Goal: Information Seeking & Learning: Check status

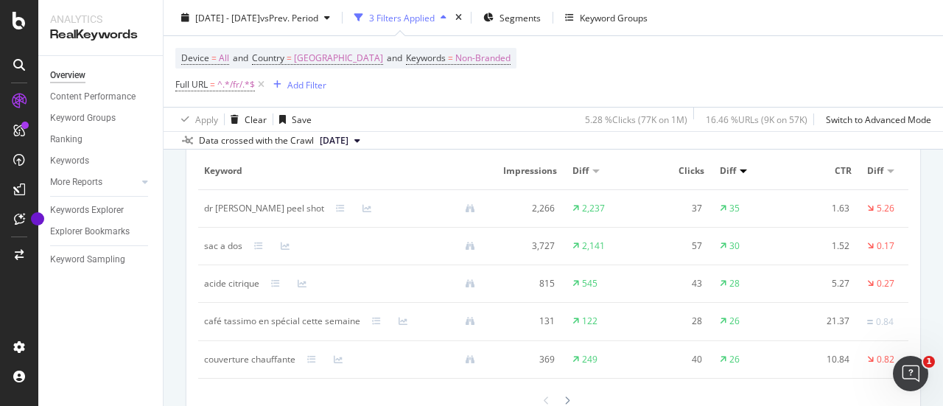
scroll to position [1414, 0]
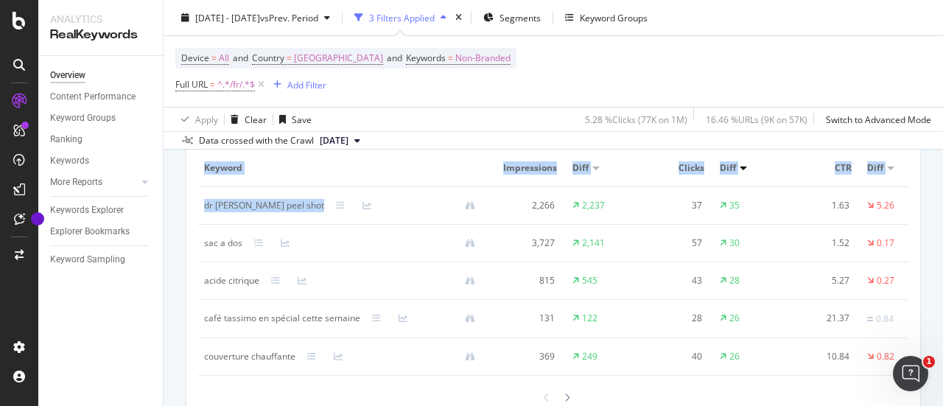
drag, startPoint x: 194, startPoint y: 208, endPoint x: 292, endPoint y: 204, distance: 97.3
click at [292, 204] on div "Keyword Smart Keyword Keyword Group Full URL smartlink-px Level 1 Add a Dimensi…" at bounding box center [552, 264] width 733 height 333
copy table "Keyword Impressions Diff Clicks Diff CTR Diff Avg. Position Diff dr [PERSON_NAM…"
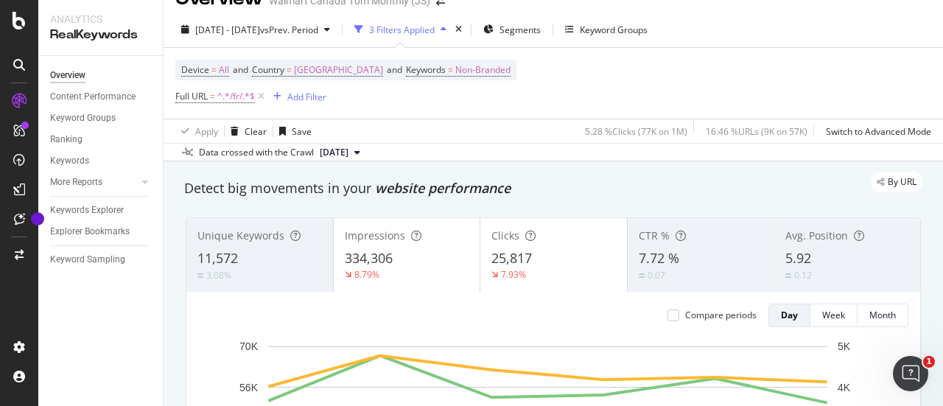
scroll to position [24, 0]
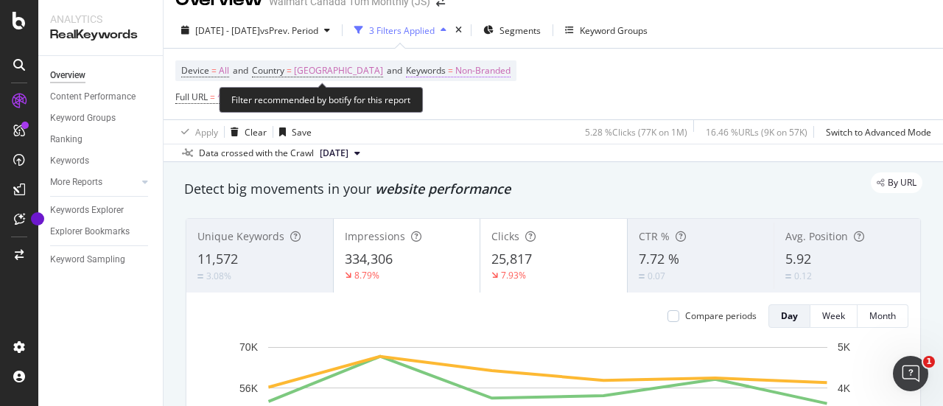
click at [455, 70] on span "Non-Branded" at bounding box center [482, 70] width 55 height 21
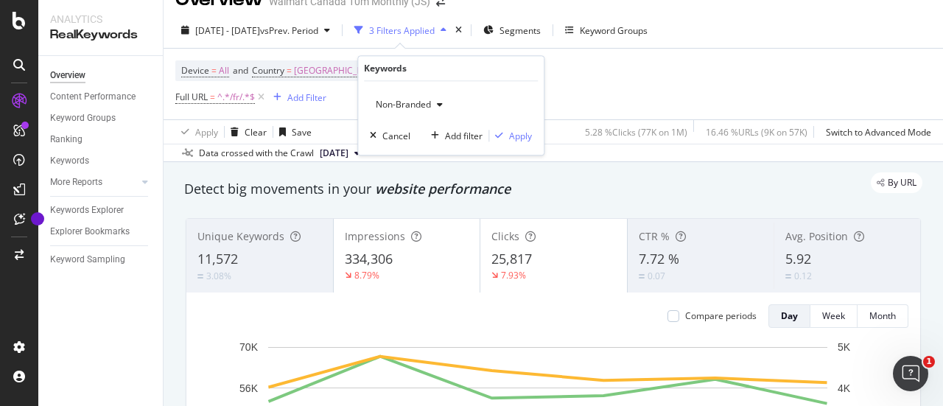
click at [420, 108] on span "Non-Branded" at bounding box center [400, 104] width 61 height 13
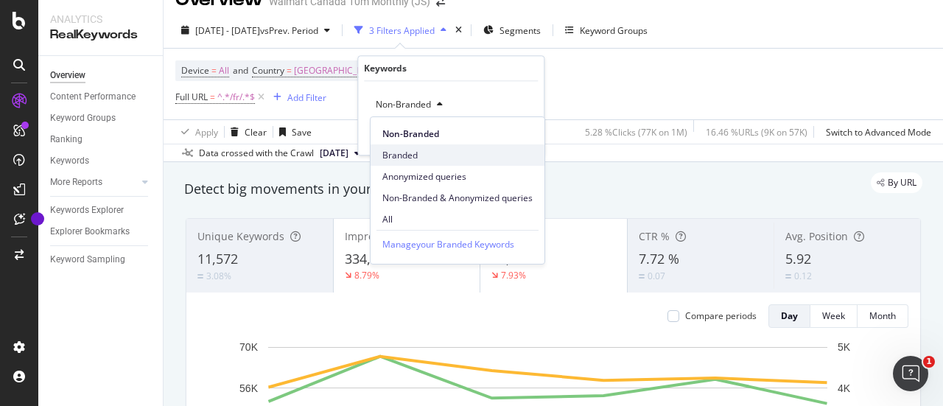
click at [414, 151] on span "Branded" at bounding box center [457, 155] width 150 height 13
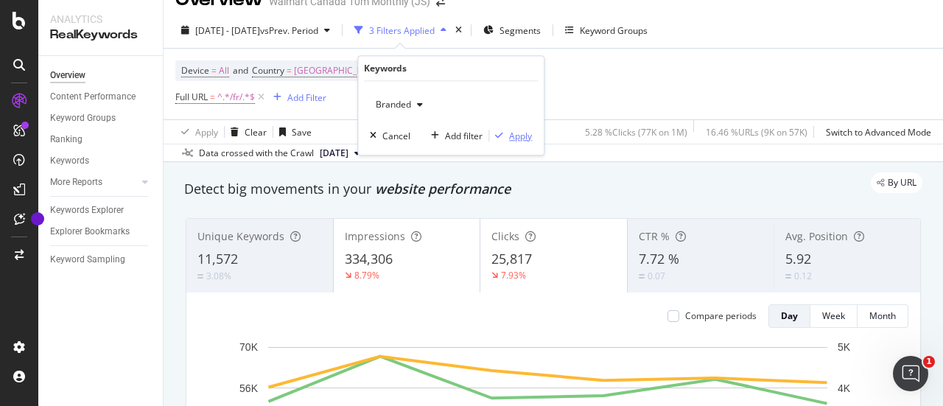
click at [511, 137] on div "Apply" at bounding box center [520, 136] width 23 height 13
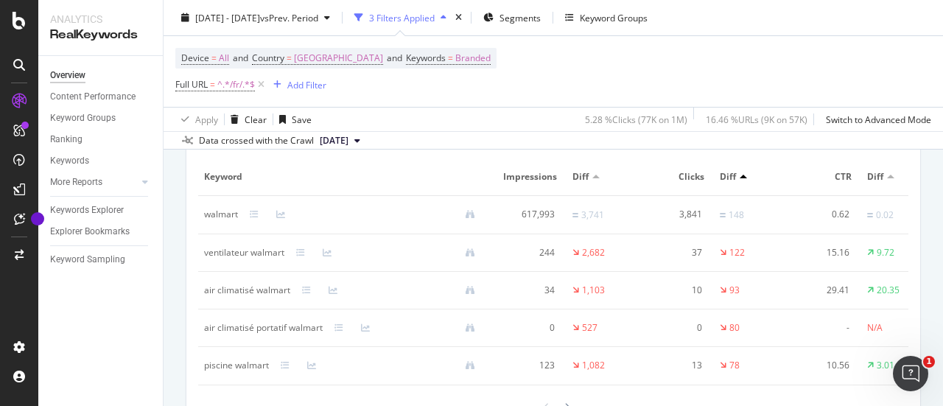
scroll to position [1828, 0]
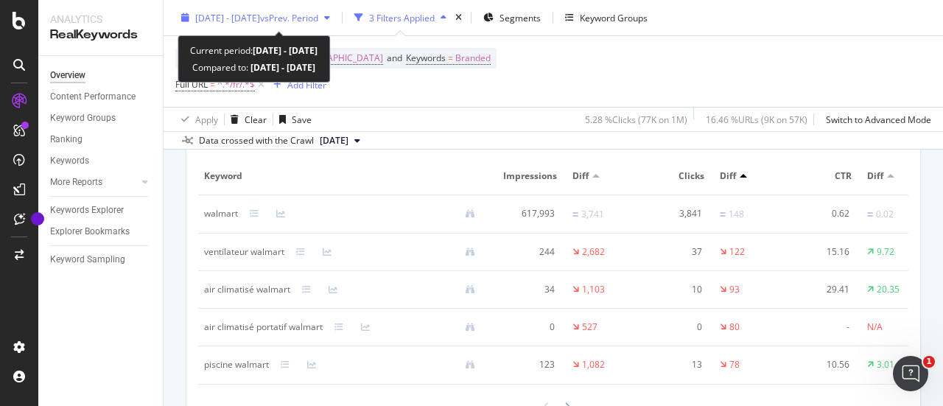
click at [328, 24] on div "[DATE] - [DATE] vs Prev. Period" at bounding box center [255, 18] width 161 height 22
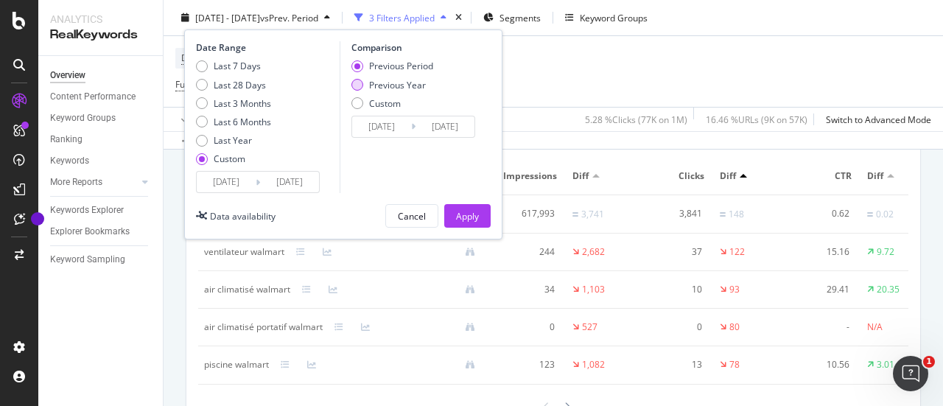
click at [365, 80] on div "Previous Year" at bounding box center [392, 84] width 82 height 13
type input "[DATE]"
click at [464, 222] on div "Apply" at bounding box center [467, 216] width 23 height 22
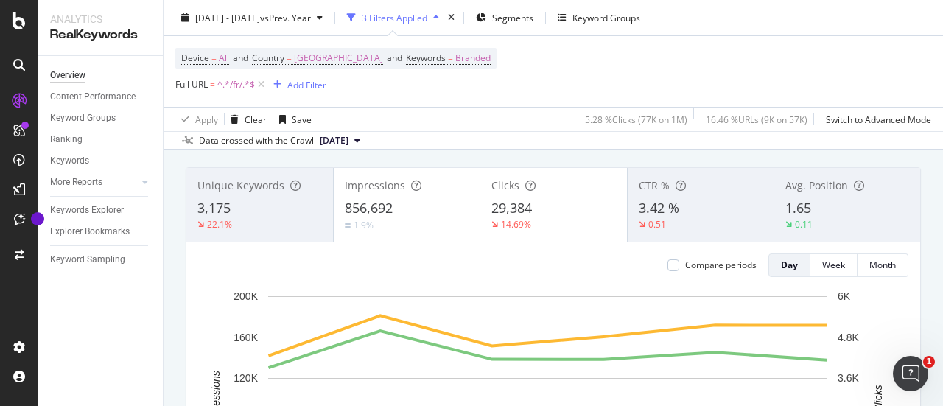
scroll to position [71, 0]
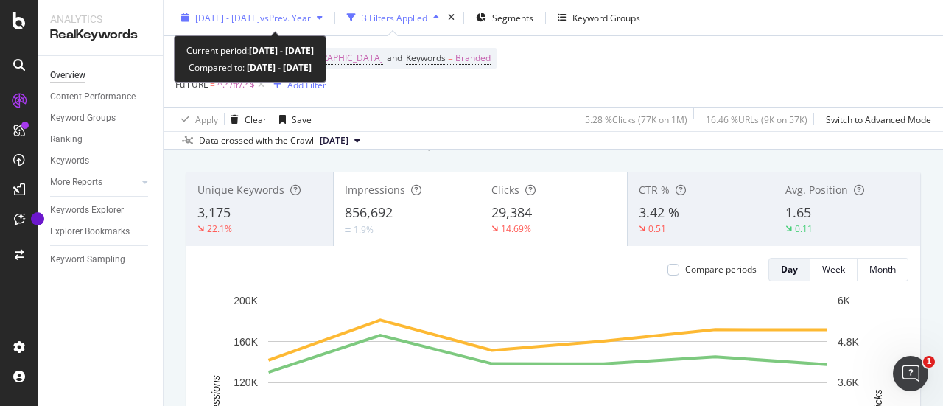
click at [311, 15] on span "vs Prev. Year" at bounding box center [285, 17] width 51 height 13
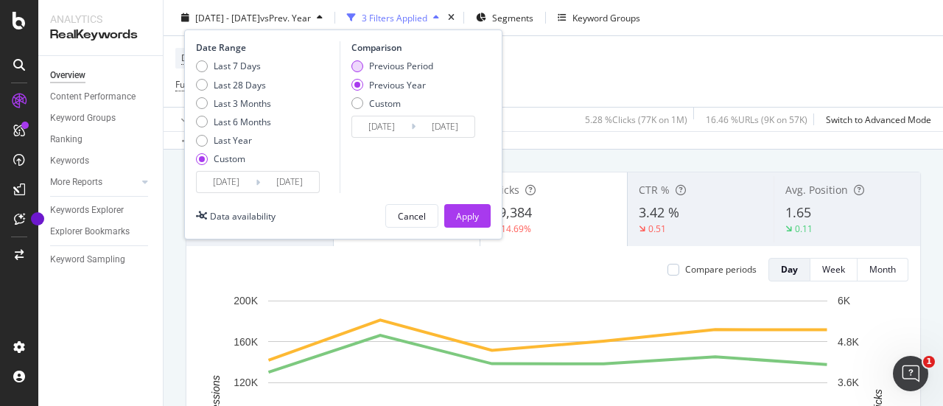
click at [359, 63] on div "Previous Period" at bounding box center [357, 66] width 12 height 12
type input "[DATE]"
click at [464, 219] on div "Apply" at bounding box center [467, 215] width 23 height 13
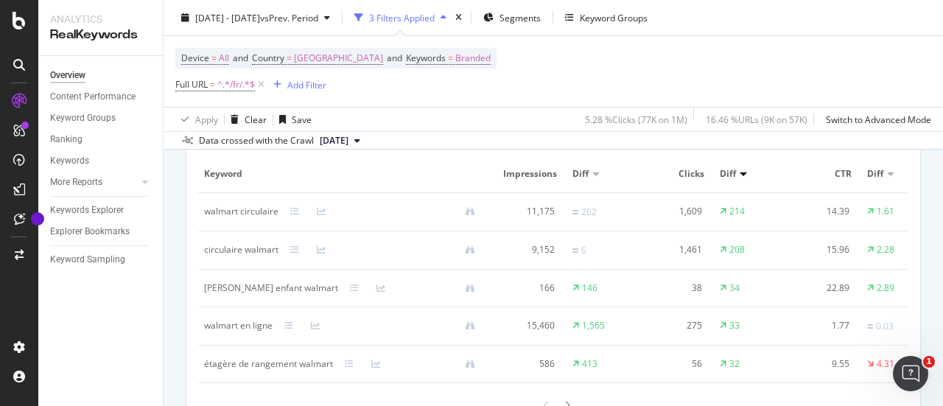
scroll to position [1407, 0]
